Goal: Task Accomplishment & Management: Manage account settings

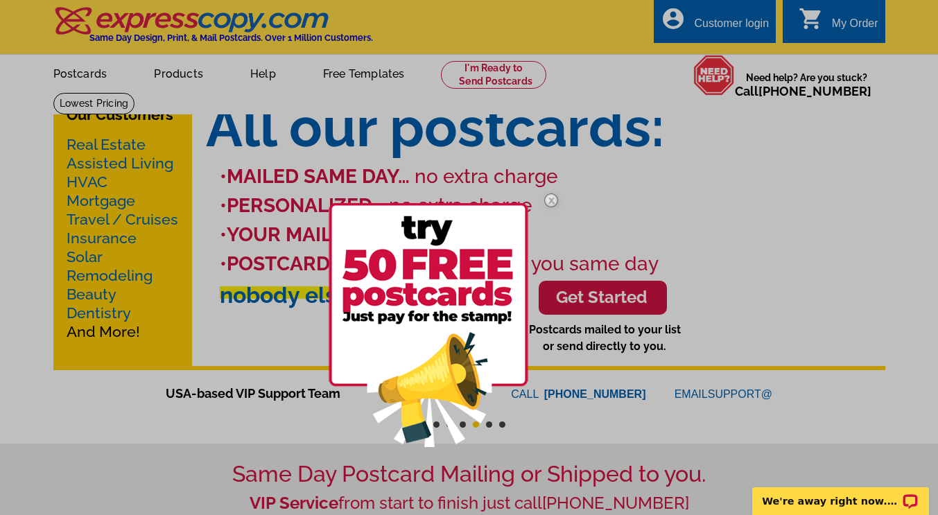
click at [752, 28] on div at bounding box center [469, 257] width 938 height 515
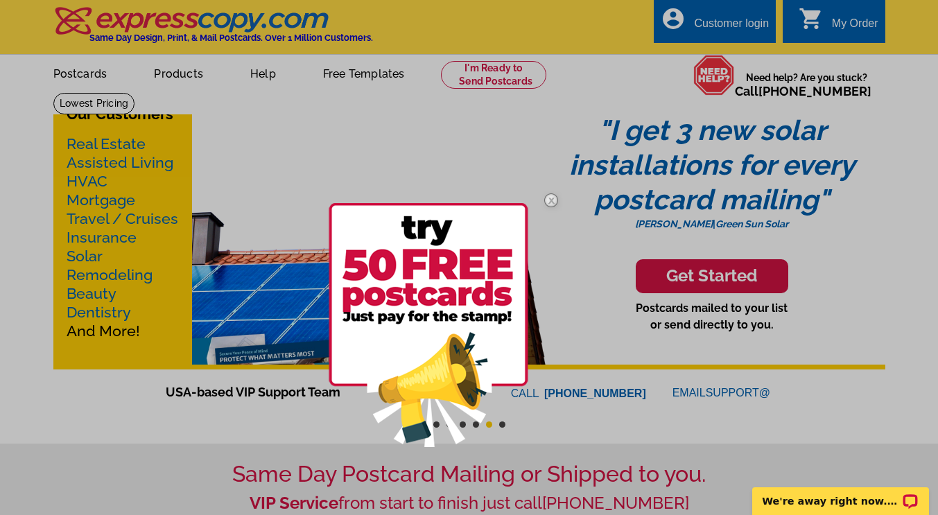
click at [550, 200] on img at bounding box center [551, 200] width 40 height 40
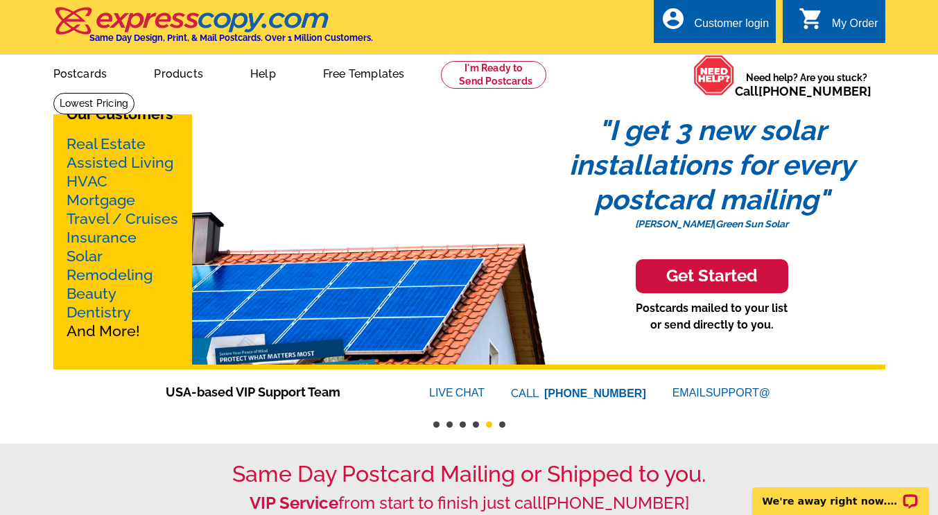
click at [738, 25] on div "Customer login" at bounding box center [731, 26] width 75 height 19
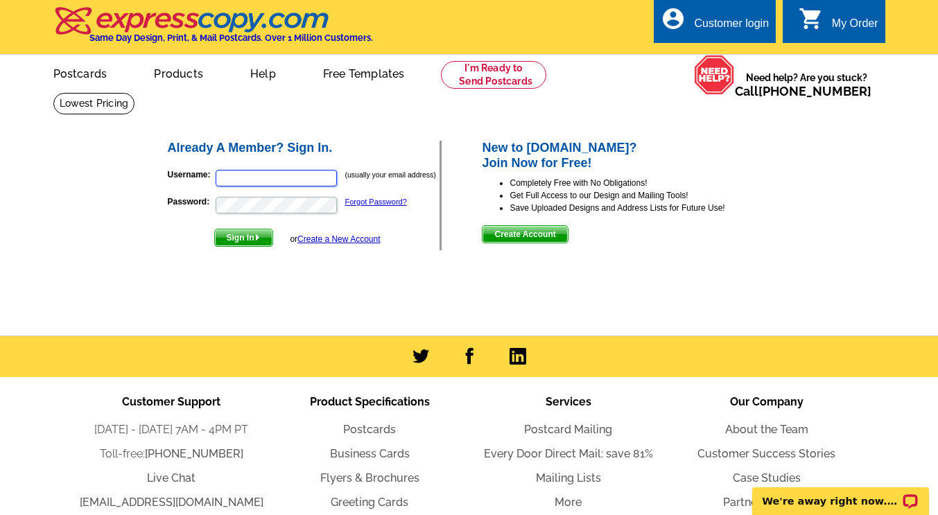
click at [267, 181] on input "Username:" at bounding box center [276, 178] width 121 height 17
type input "stephonyg@gmail.com"
click at [241, 244] on span "Sign In" at bounding box center [244, 237] width 58 height 17
